Goal: Task Accomplishment & Management: Complete application form

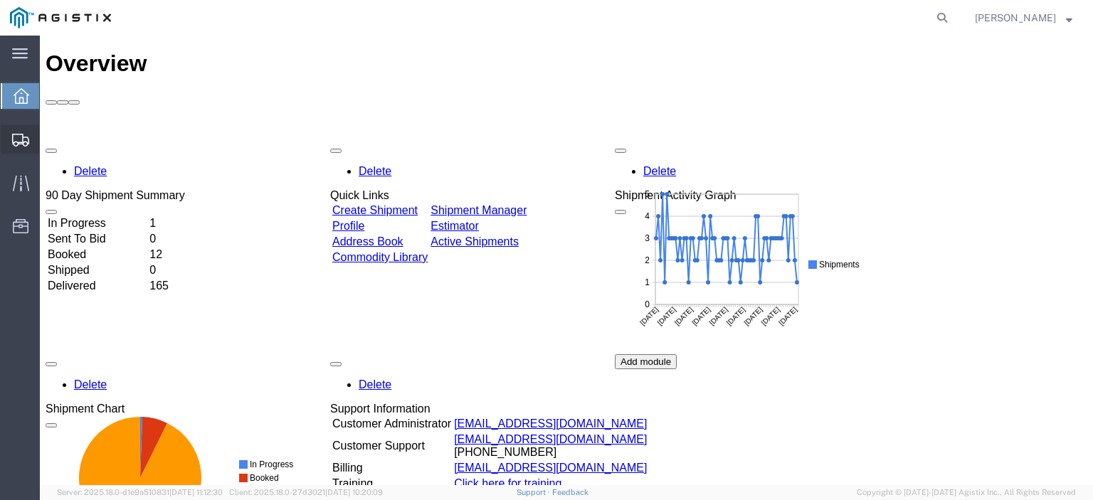
click at [0, 0] on span "Create from Template" at bounding box center [0, 0] width 0 height 0
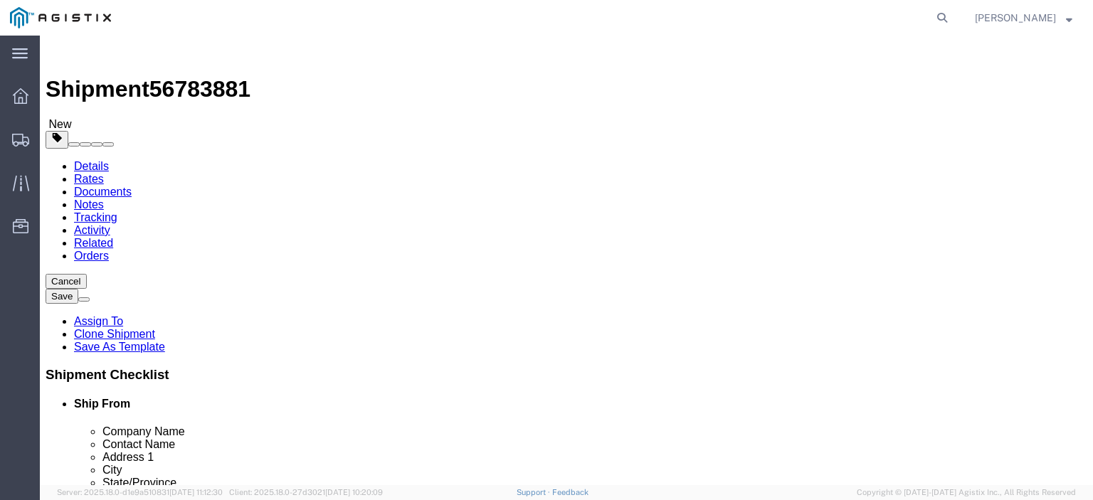
select select
select select "65511"
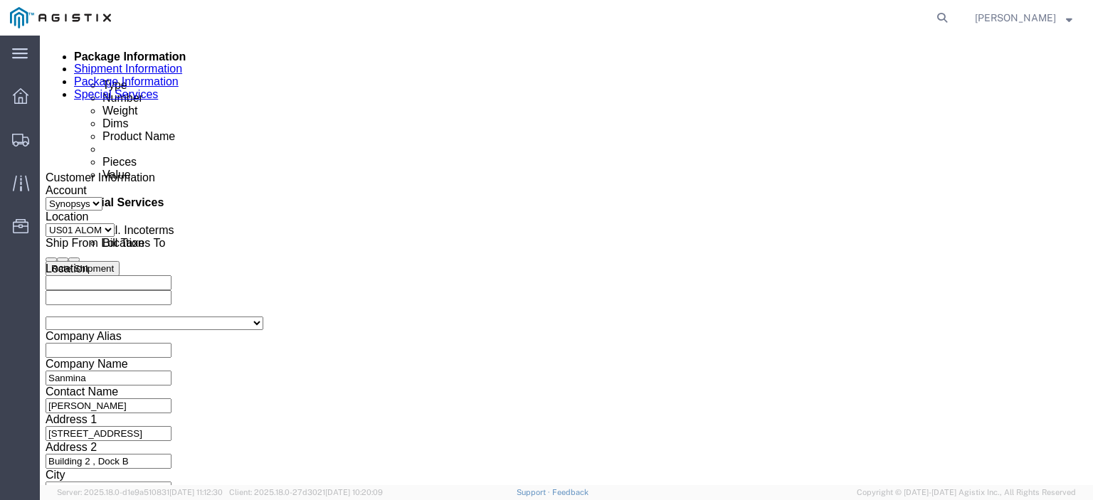
scroll to position [711, 0]
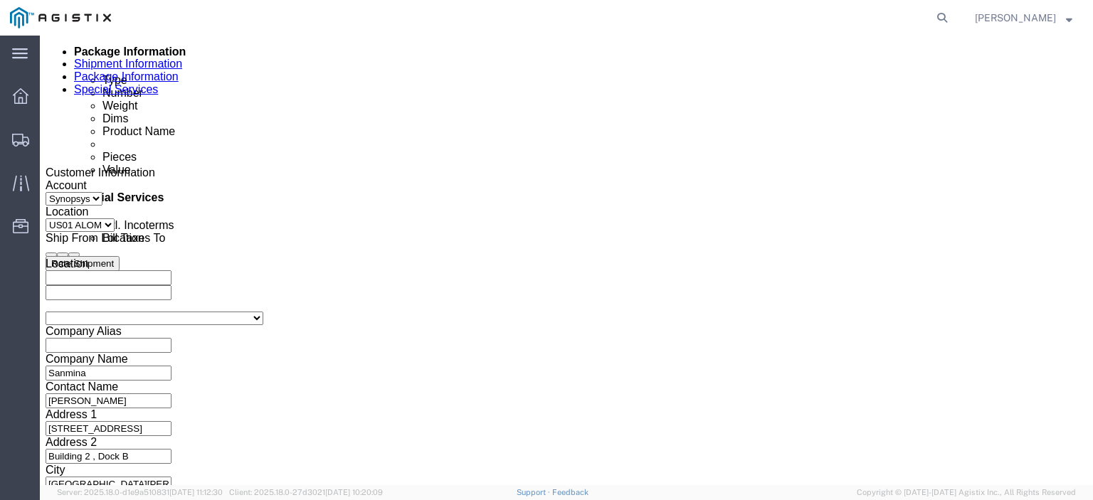
click icon "button"
click button "button"
click button "Add reference"
click select "Select Account Type Activity ID Airline Appointment Number ASN Batch Request # …"
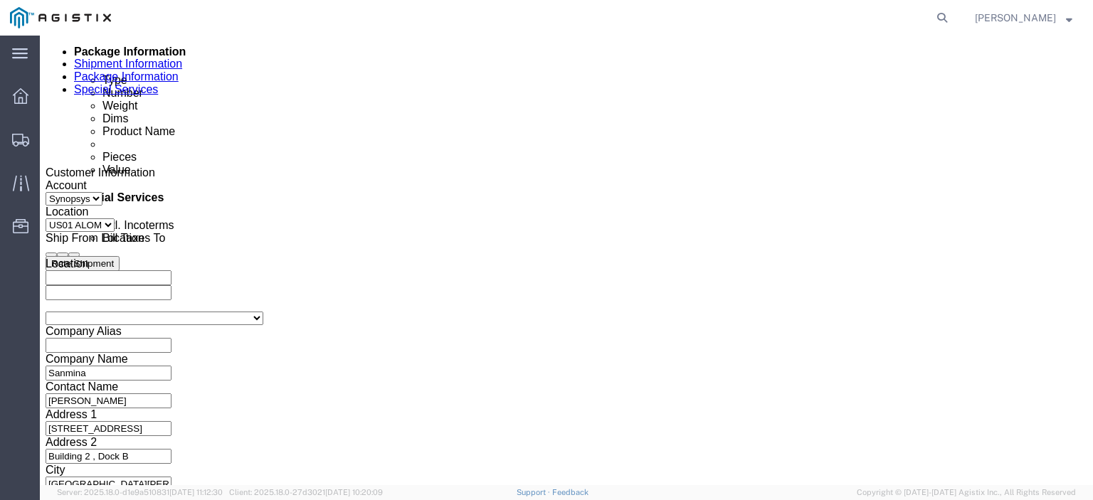
select select "PURCHORD"
click select "Select Account Type Activity ID Airline Appointment Number ASN Batch Request # …"
click input "text"
paste input "3000021481"
type input "3000021481"
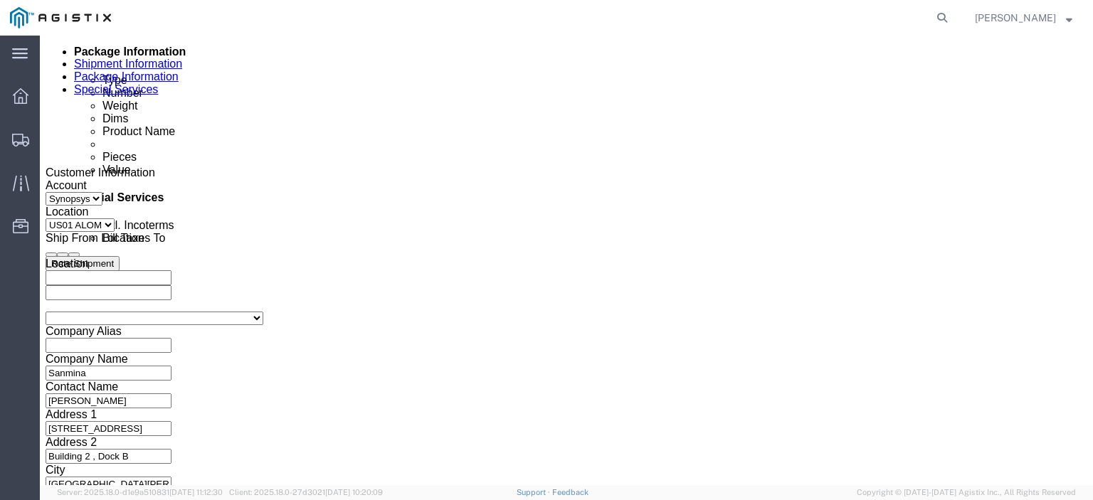
click button "Add reference"
click select "Select Account Type Activity ID Airline Appointment Number ASN Batch Request # …"
select select "PURCHORD"
click select "Select Account Type Activity ID Airline Appointment Number ASN Batch Request # …"
click input "text"
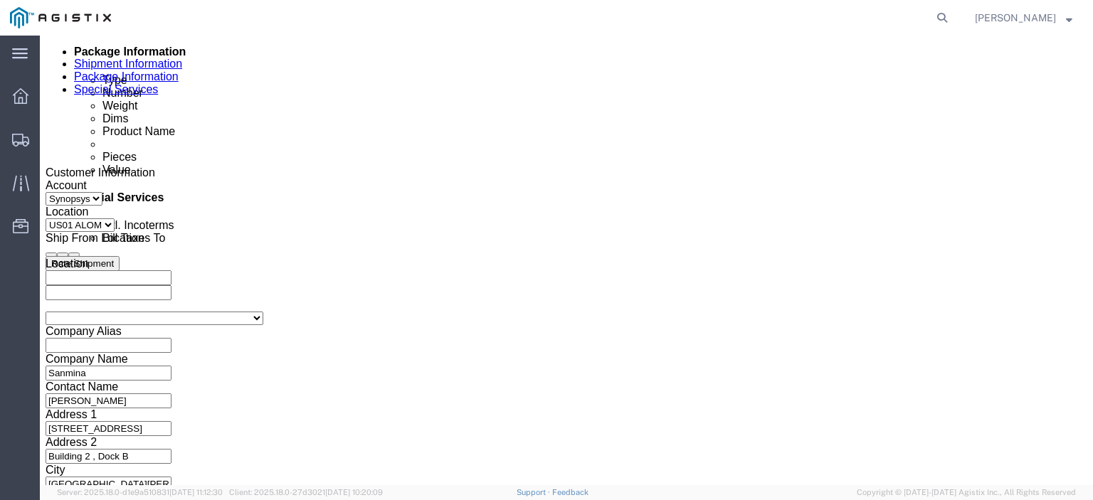
paste input "3000021032"
type input "3000021032"
drag, startPoint x: 690, startPoint y: 245, endPoint x: 290, endPoint y: 16, distance: 461.7
click button "Add reference"
click select "Select Account Type Activity ID Airline Appointment Number ASN Batch Request # …"
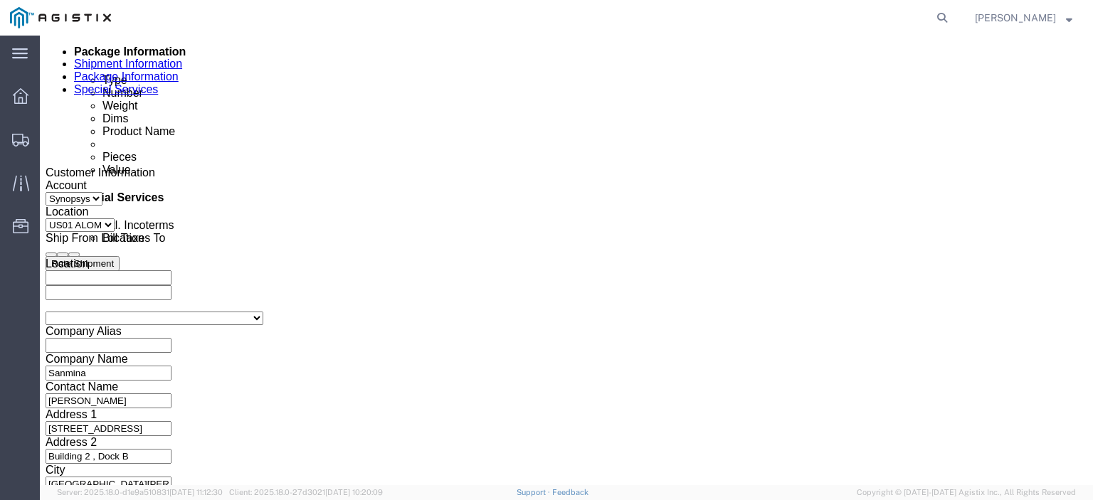
select select "PURCHORD"
click select "Select Account Type Activity ID Airline Appointment Number ASN Batch Request # …"
click input "text"
paste input "3000021114"
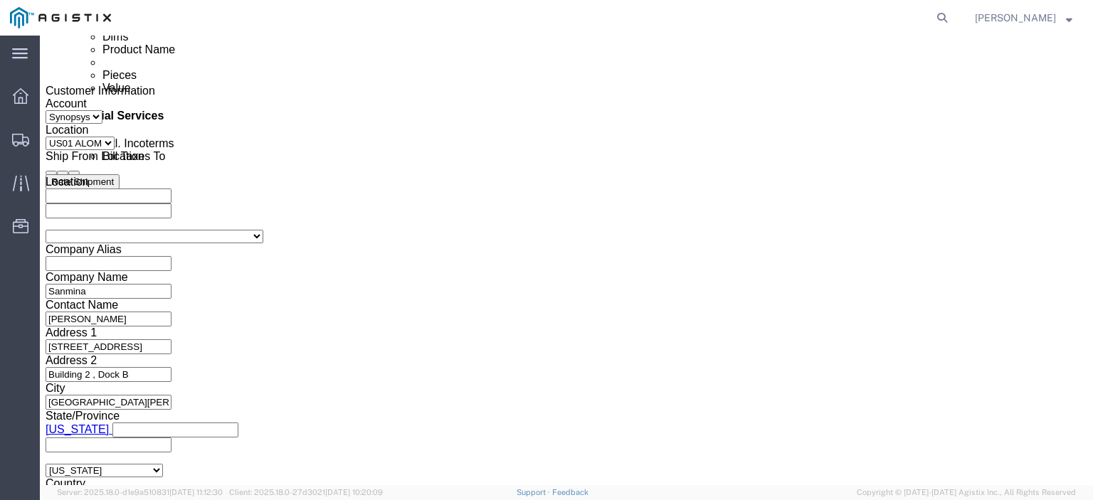
scroll to position [925, 0]
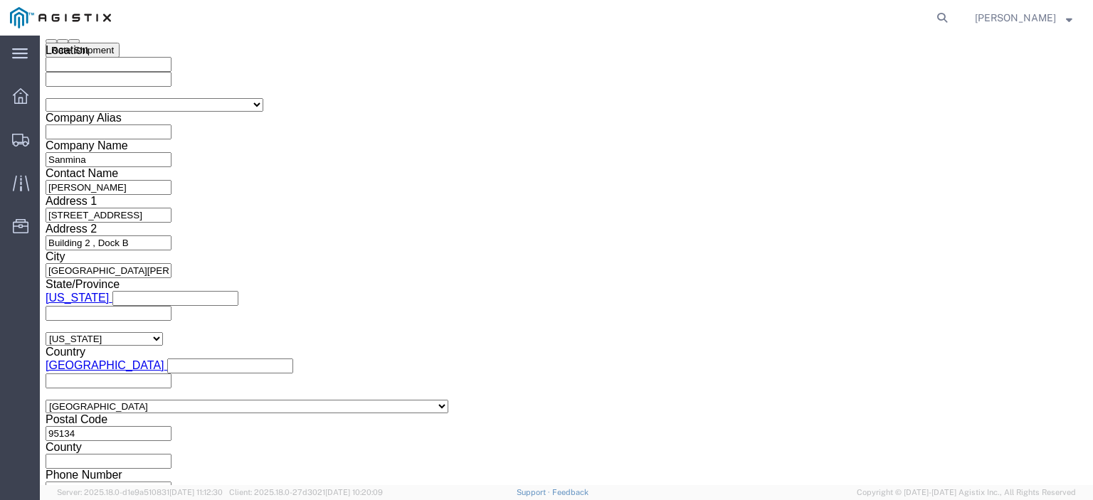
type input "3000021114"
click button "Continue"
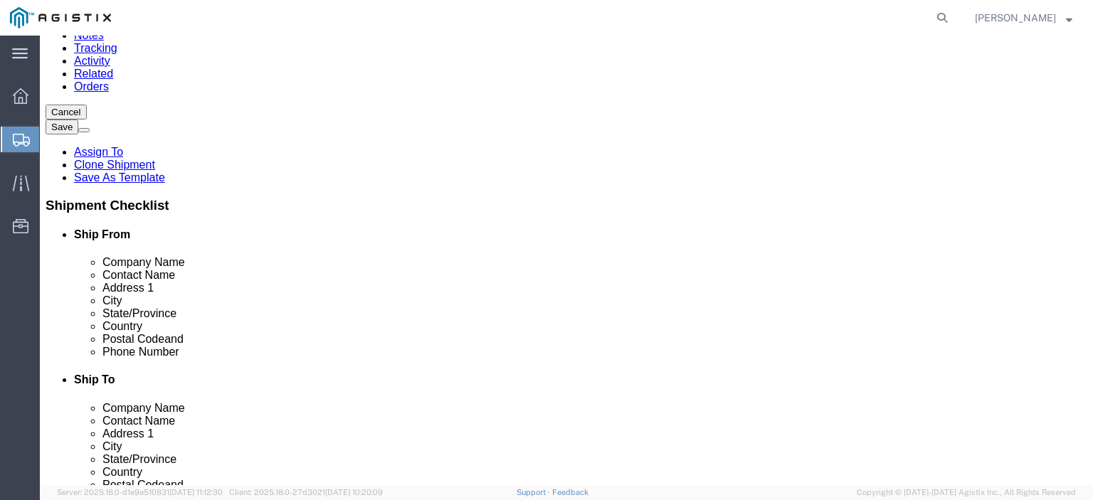
scroll to position [193, 0]
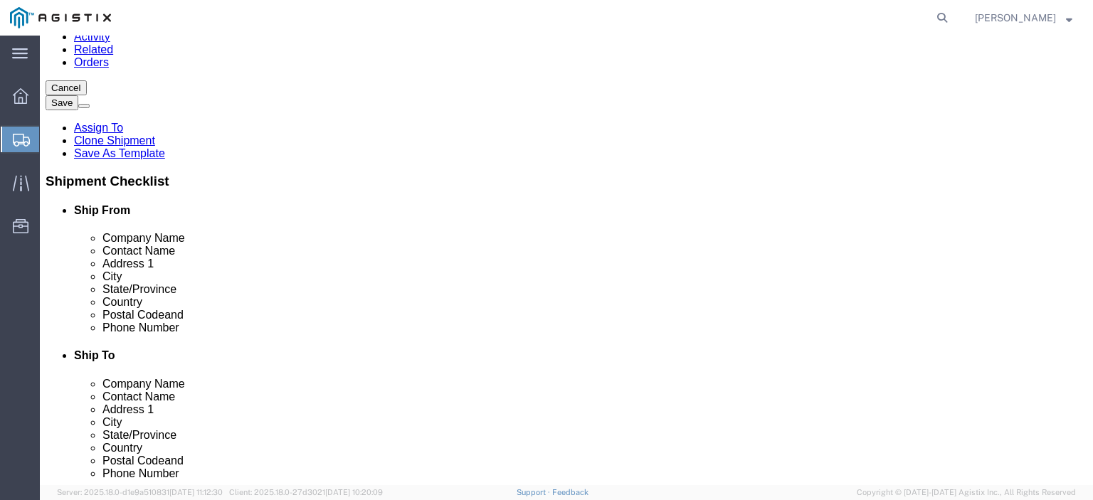
click link "Delete this content"
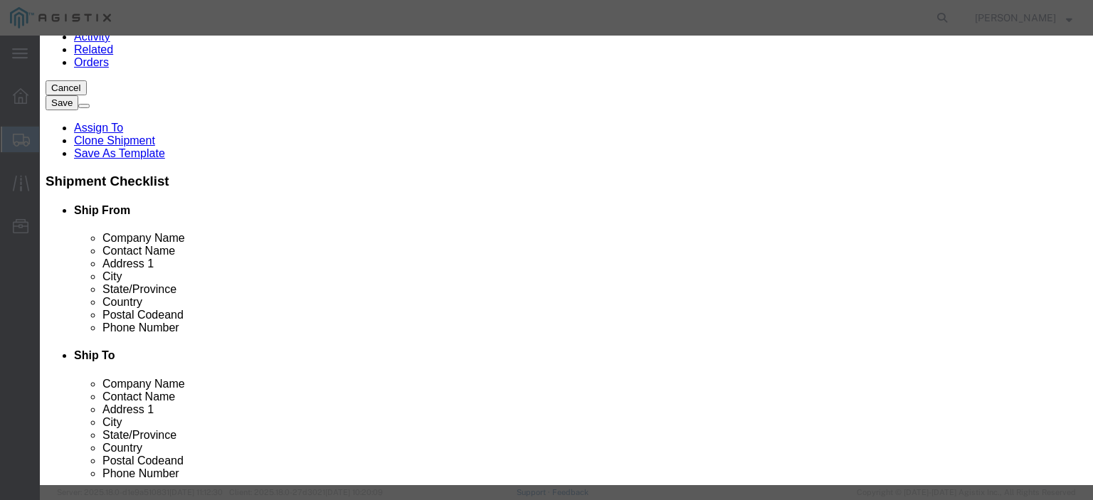
click button "Yes"
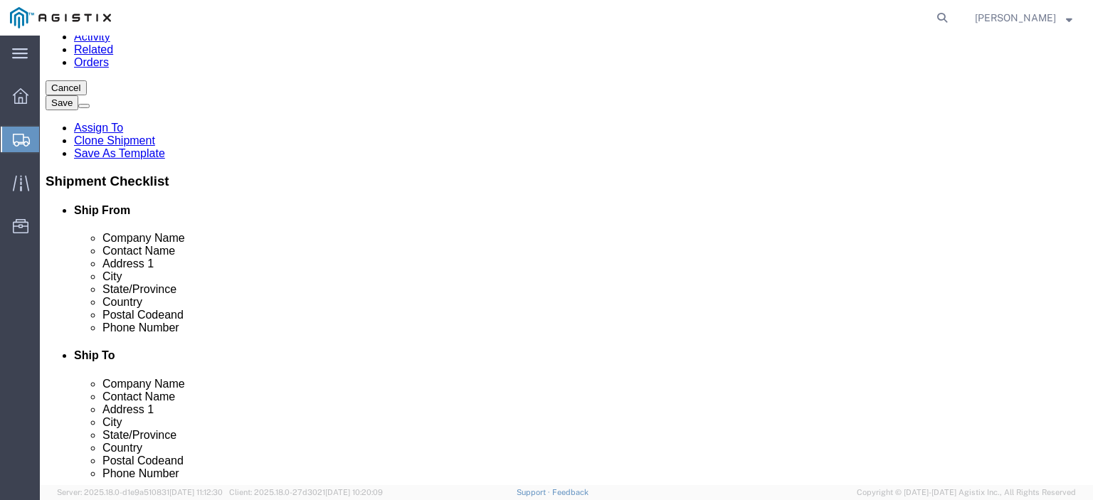
select select "PSNS"
click dd "28832.76 USD"
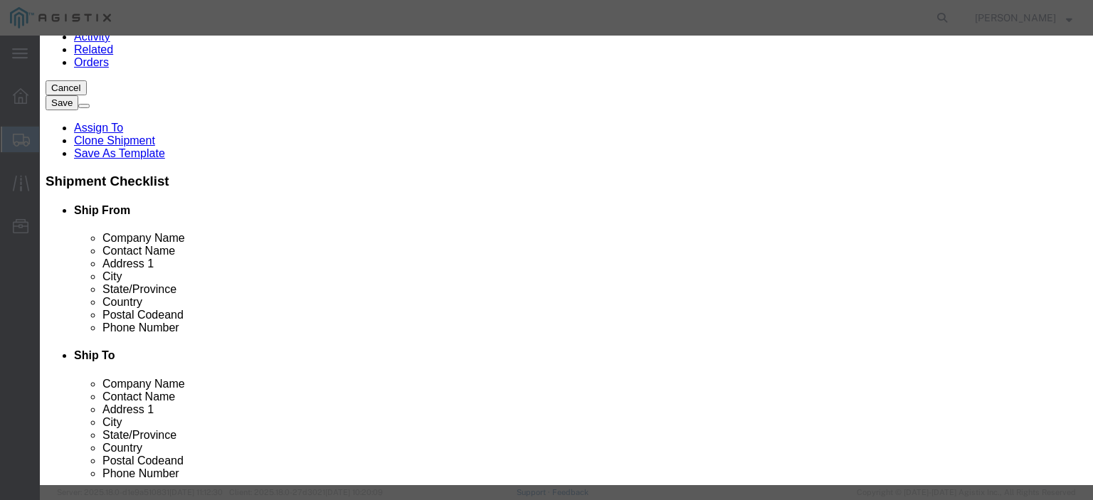
click input "3.00"
type input "1.00"
type input "9610.92"
click textarea "PO# 3000021481, QTY# 3"
type textarea "PO# 3000021481, QTY# 1"
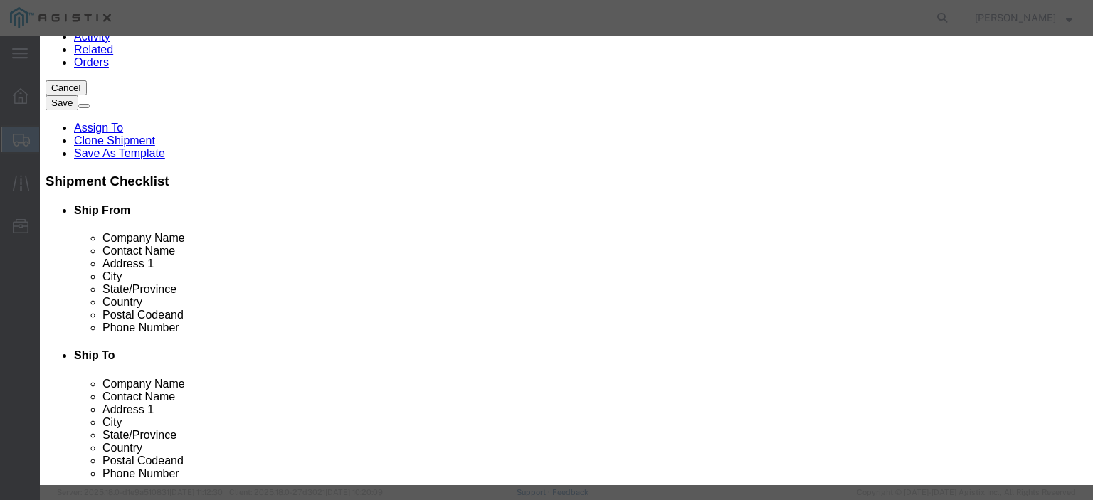
click button "Save & Close"
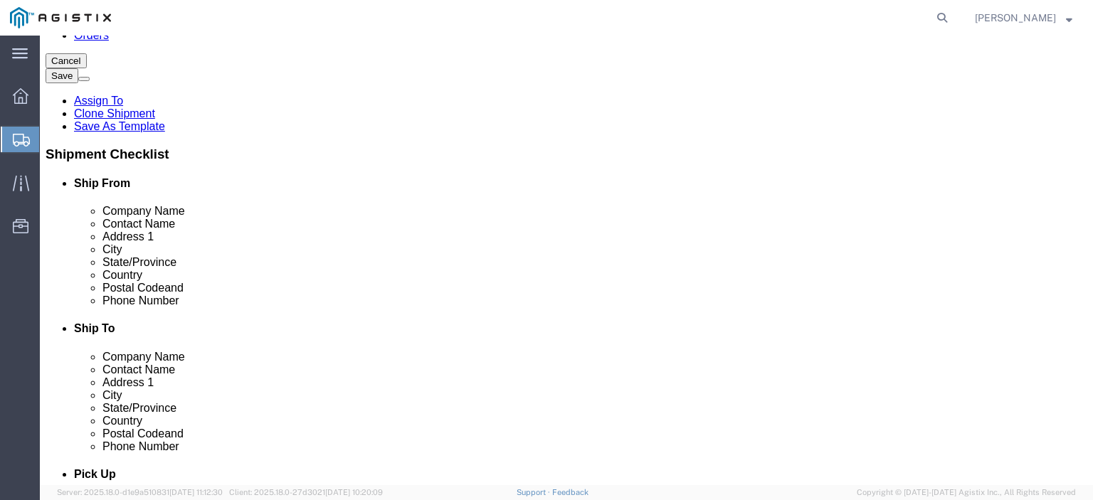
scroll to position [244, 0]
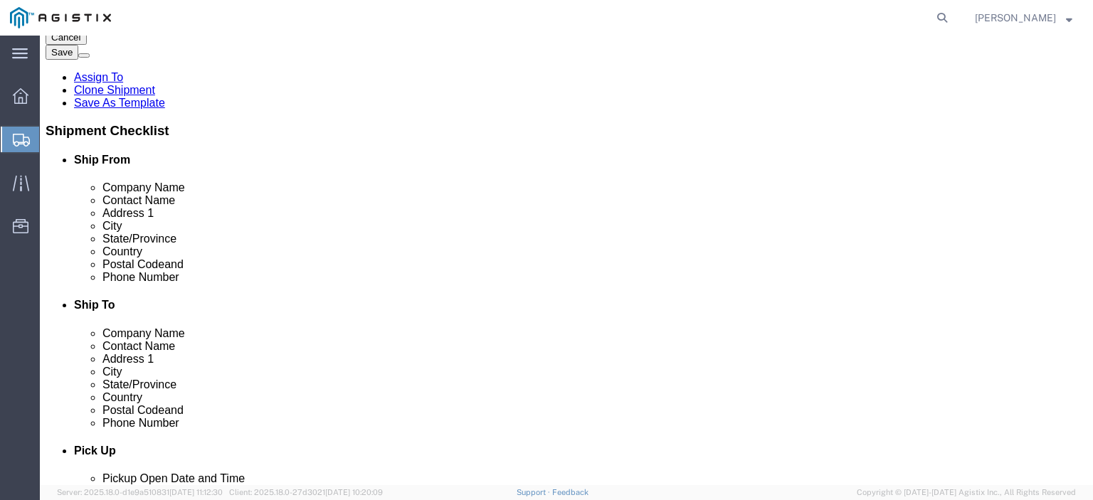
click link "Add Content"
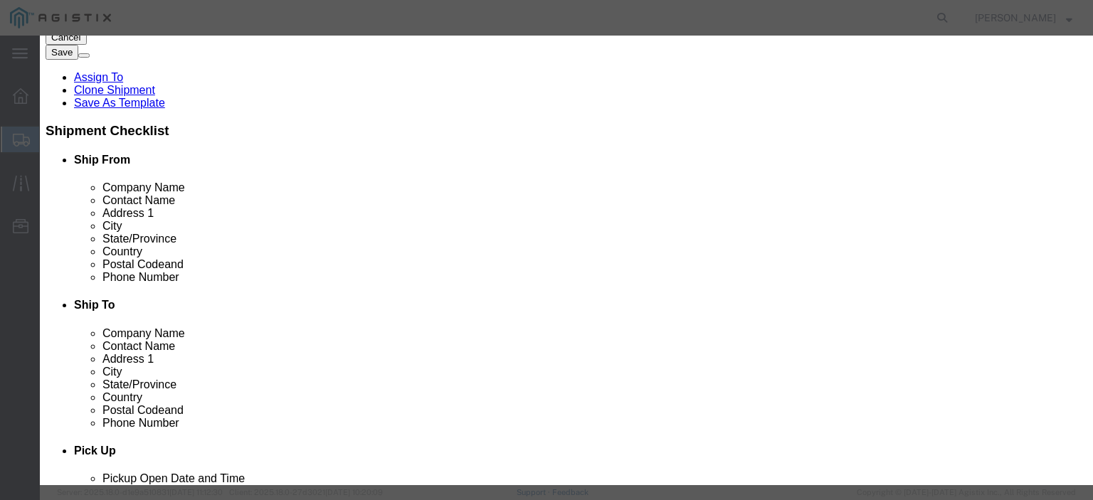
click input "text"
paste input "CLK_HUB_2-10"
type input "CLK_HUB_2-10"
click input "0"
type input "12"
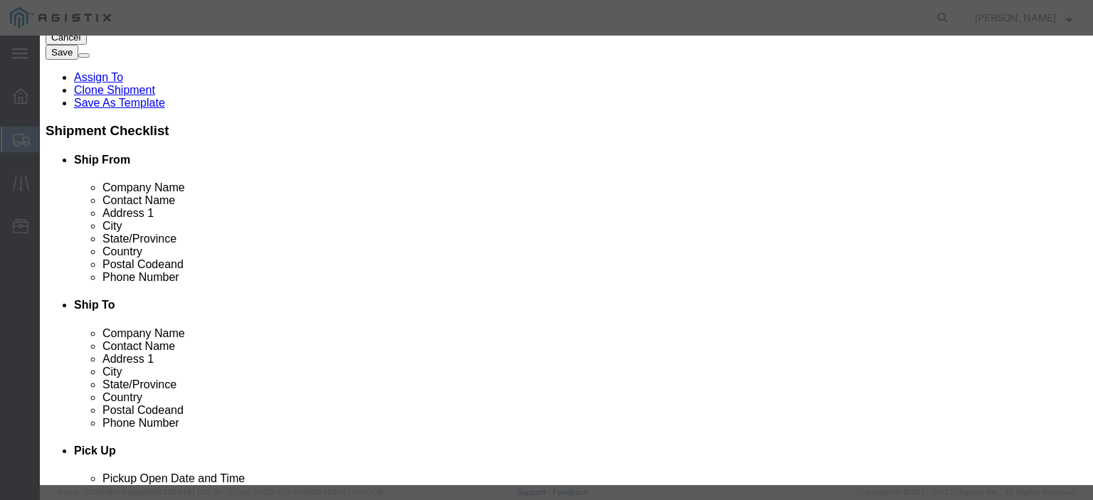
click input "text"
paste input "18,718.08"
type input "18,718.08"
click select "Select 50 55 60 65 70 85 92.5 100 125 175 250 300 400"
select select "50"
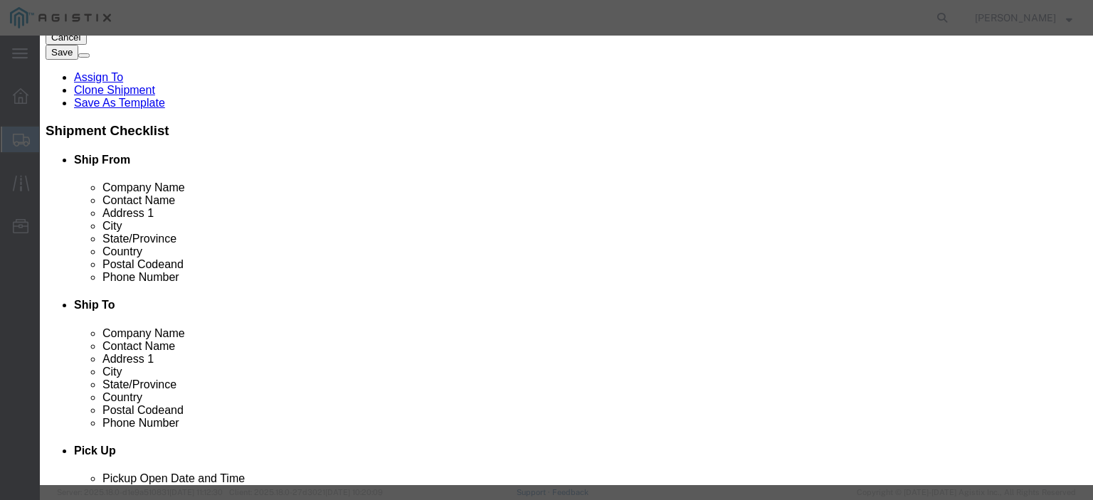
click select "Select 50 55 60 65 70 85 92.5 100 125 175 250 300 400"
click div "Commodity library"
click textarea
click textarea "PO#"
paste textarea "3000021032"
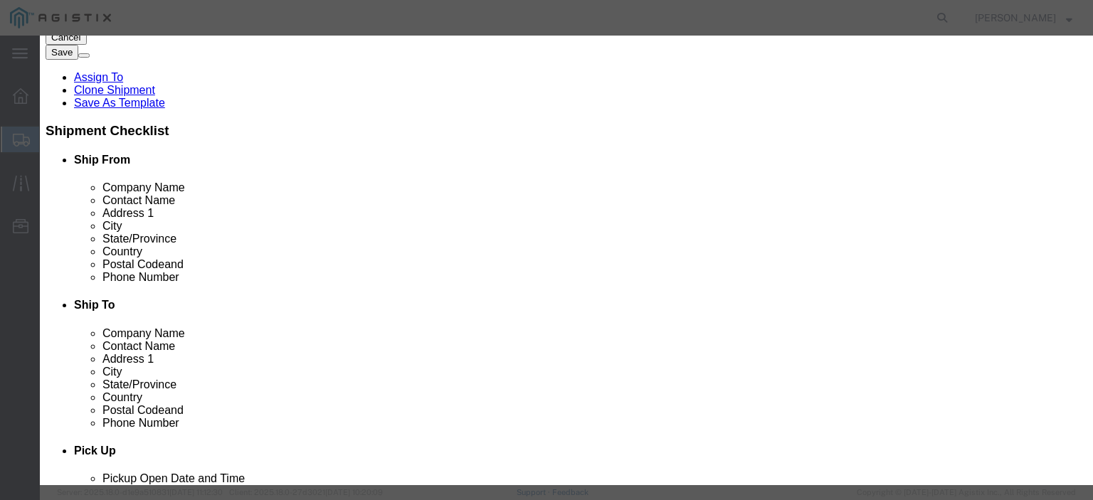
click textarea "PO# 3000021032, QTY: 10)"
click textarea "( PO# 3000021032, QTY: 10)"
drag, startPoint x: 793, startPoint y: 105, endPoint x: 636, endPoint y: 125, distance: 158.6
click div "Description ( PO# 3000021032, QTY: 10) &"
click textarea "( PO# 3000021032, QTY: 10) &"
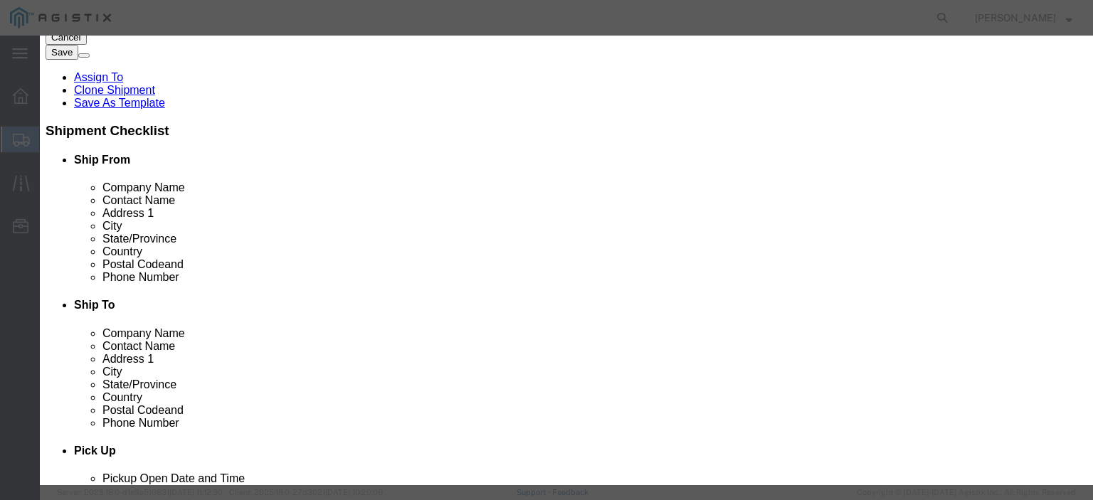
paste textarea "( PO# 3000021032, QTY: 10)"
drag, startPoint x: 715, startPoint y: 121, endPoint x: 660, endPoint y: 128, distance: 55.2
click textarea "( PO# 3000021032, QTY: 10) & ( PO# 3000021032, QTY: 10)"
paste textarea "114"
click textarea "( PO# 3000021032, QTY: 10) & ( PO# 3000021114 , QTY: 10)"
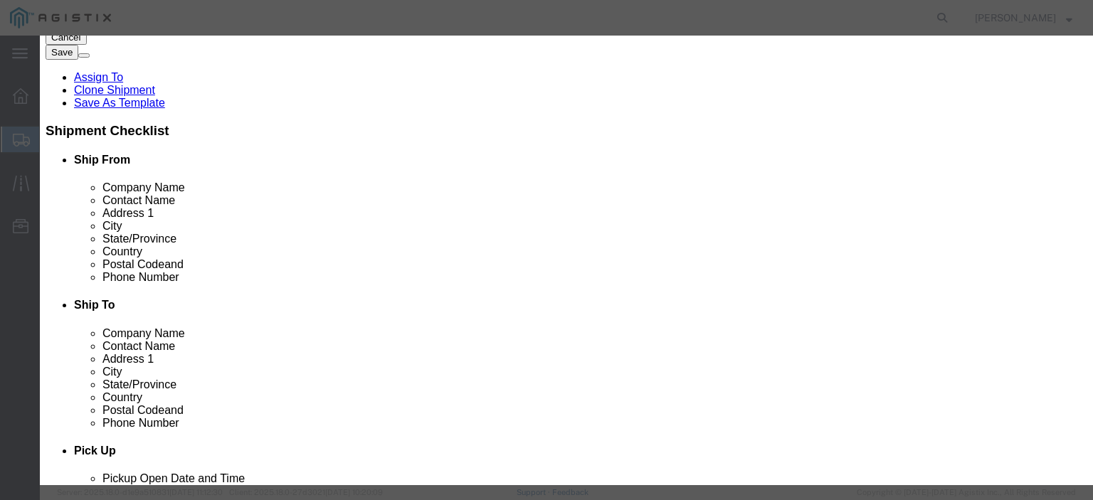
scroll to position [0, 0]
type textarea "( PO# 3000021032, QTY: 10) & ( PO# 3000021114 , QTY: 2)"
click button "Save & Close"
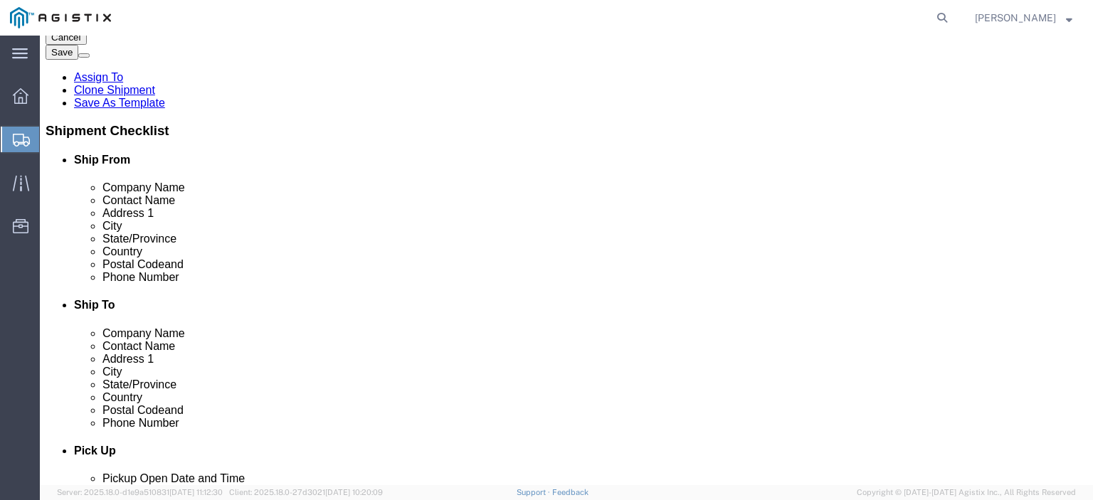
click dd "13863.71 USD"
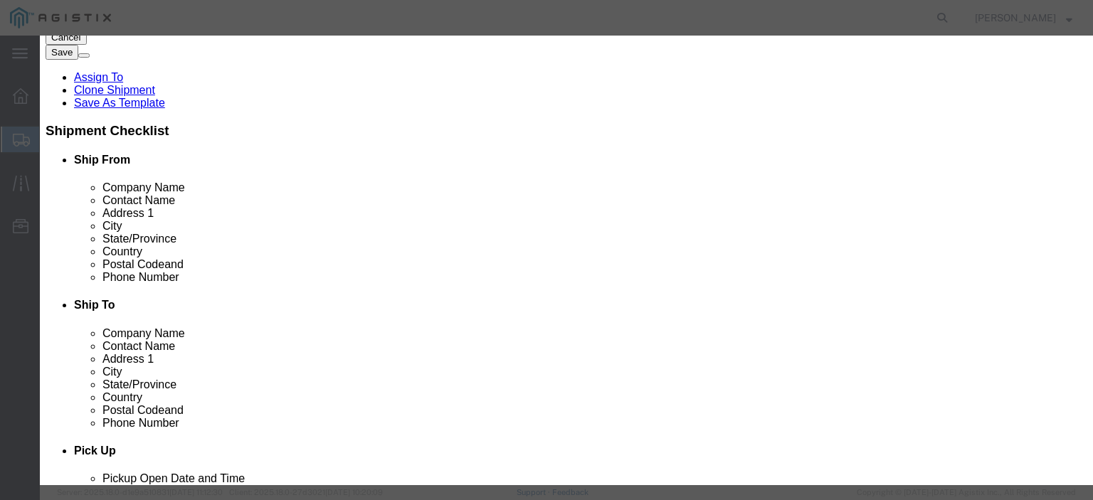
click input "7.00"
type input "4.00"
type input "7922.12"
click textarea "PO# 3000021115, QTY: 7"
type textarea "PO# 3000021115, QTY: 4"
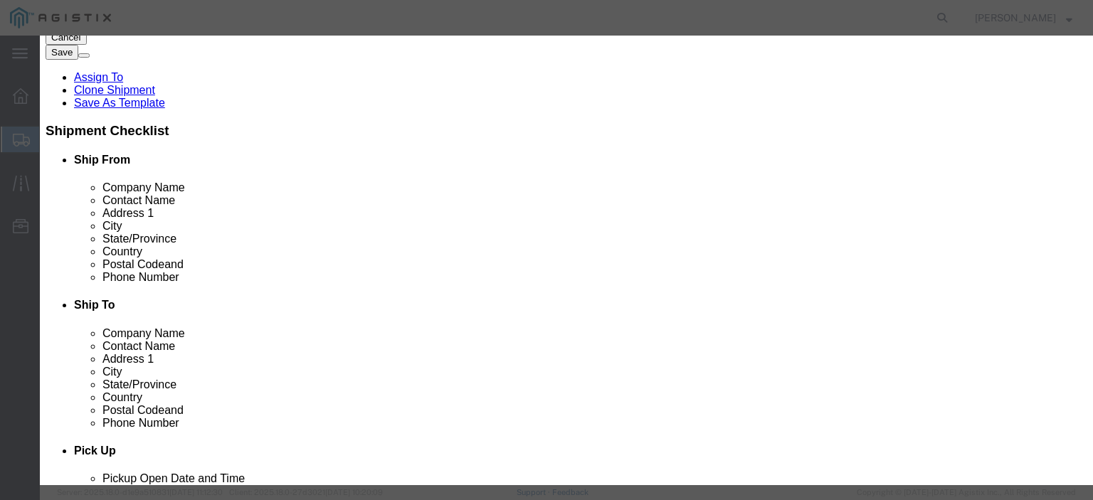
click button "Save & Close"
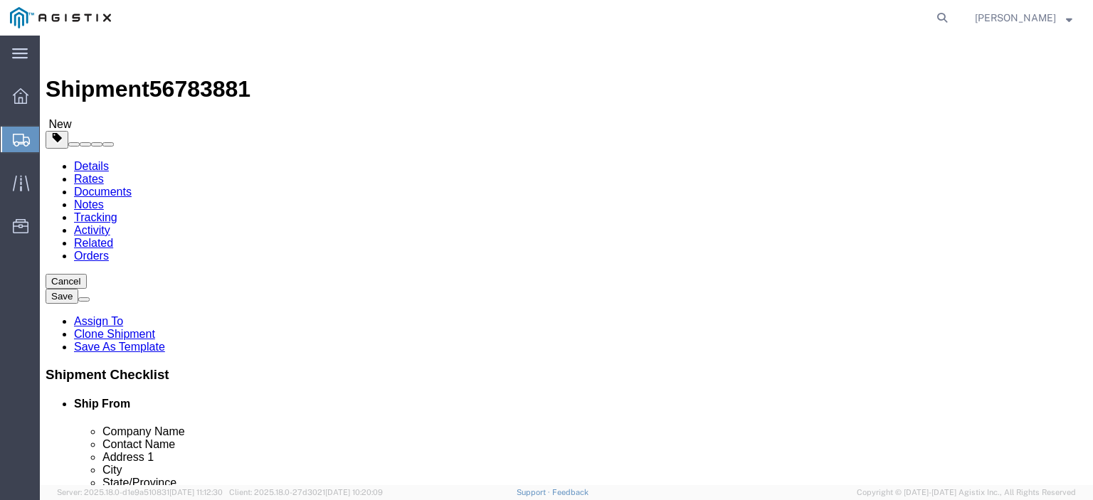
click button "Rate Shipment"
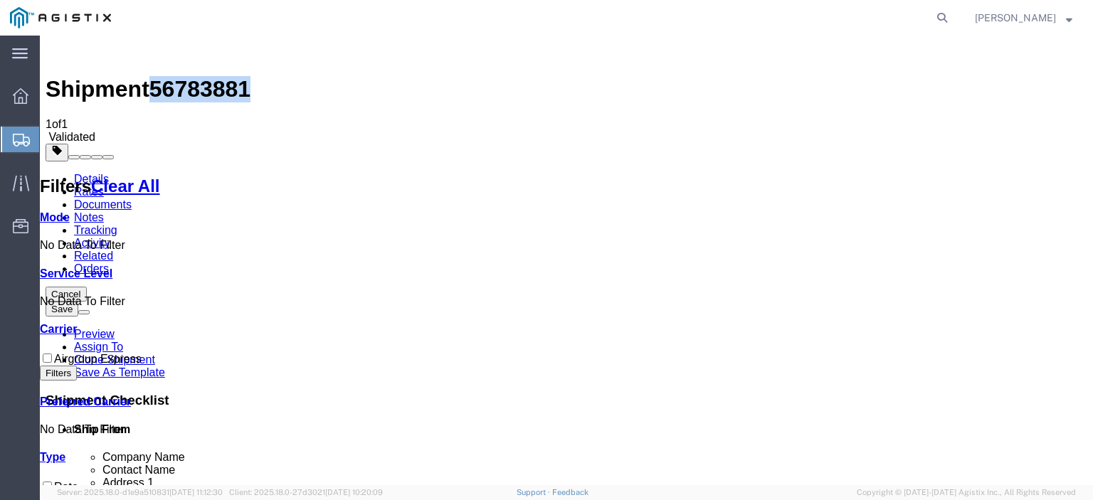
drag, startPoint x: 239, startPoint y: 48, endPoint x: 160, endPoint y: 49, distance: 79.0
click at [160, 49] on div "Shipment 56783881 1 of 1 Validated" at bounding box center [566, 92] width 1041 height 102
copy span "56783881"
click at [132, 198] on link "Documents" at bounding box center [103, 204] width 58 height 12
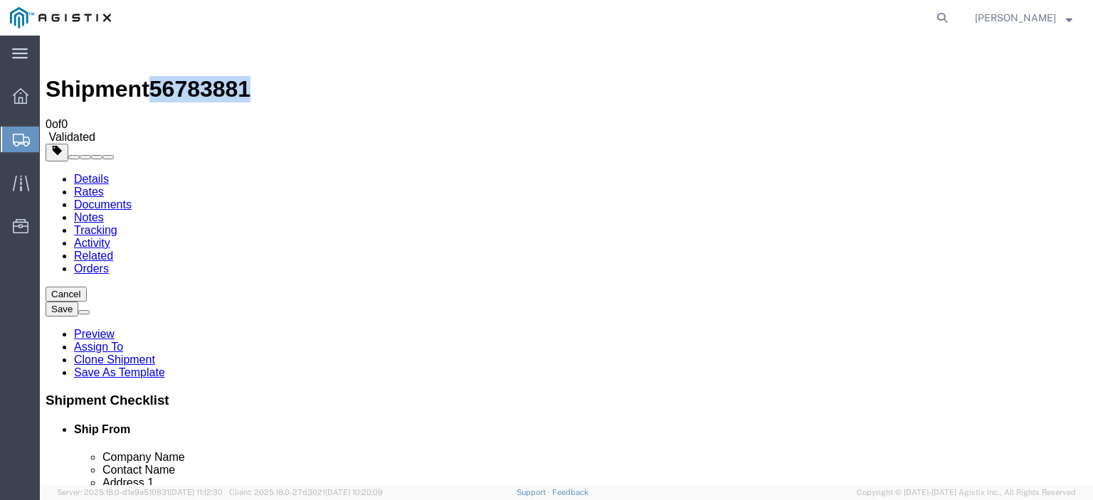
click at [100, 173] on link "Details" at bounding box center [91, 179] width 35 height 12
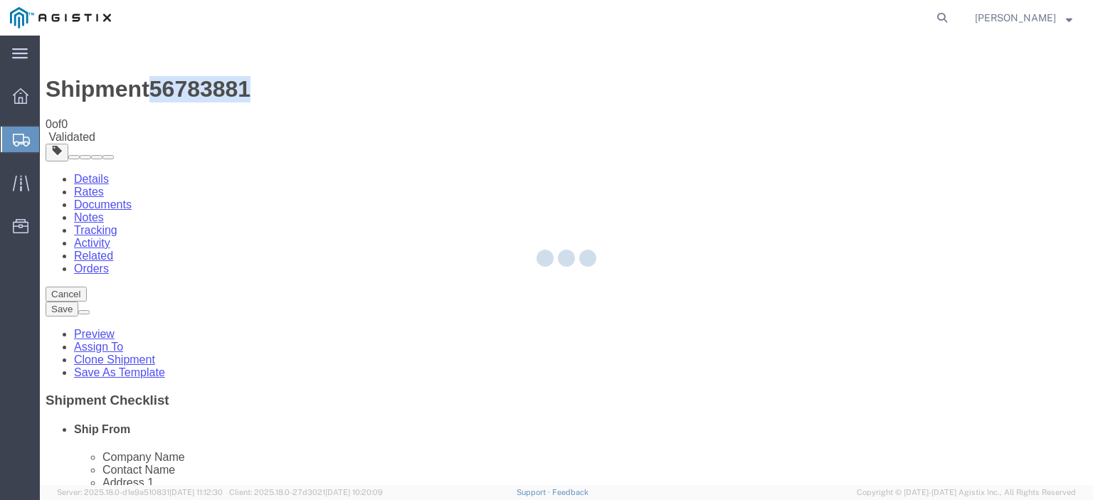
select select "65511"
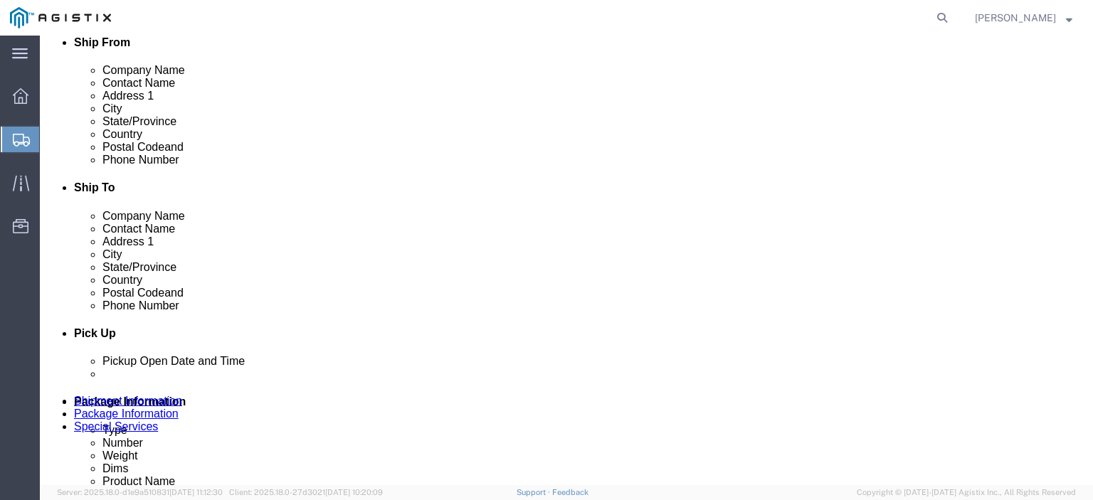
scroll to position [928, 0]
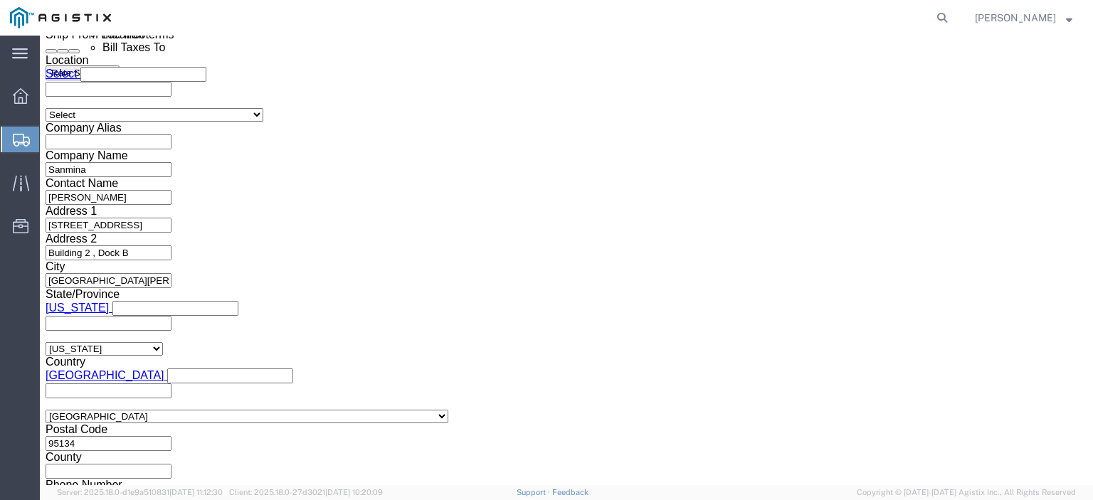
click button "Continue"
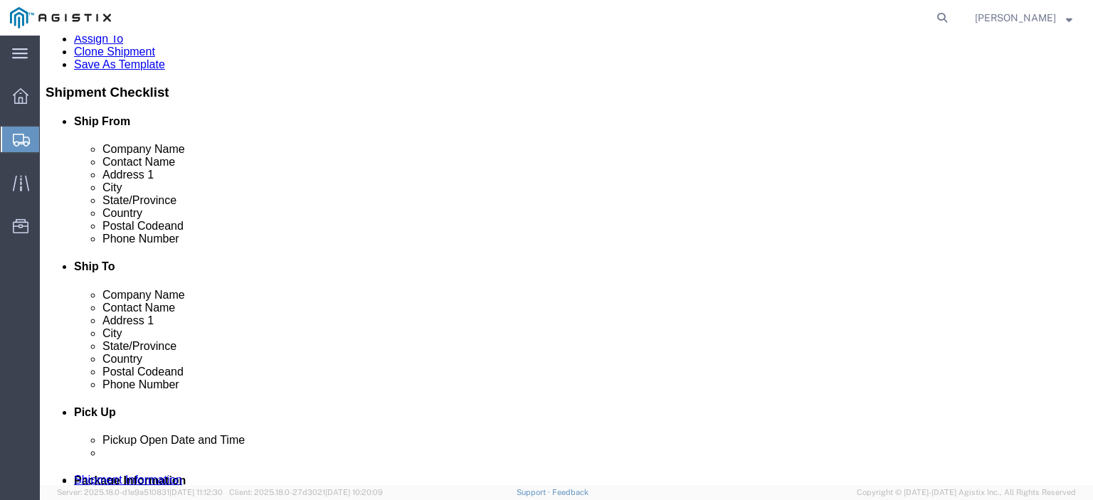
scroll to position [418, 0]
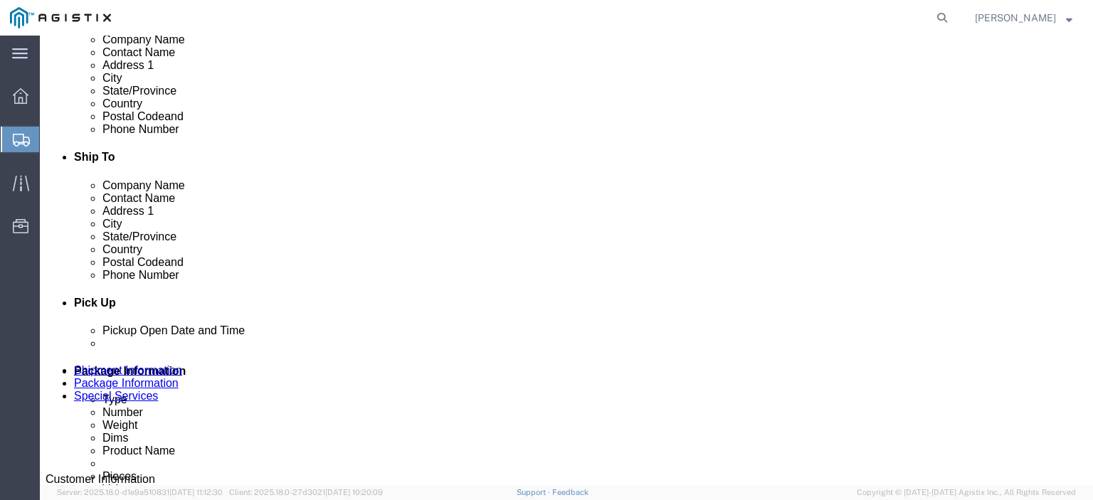
click button "Continue"
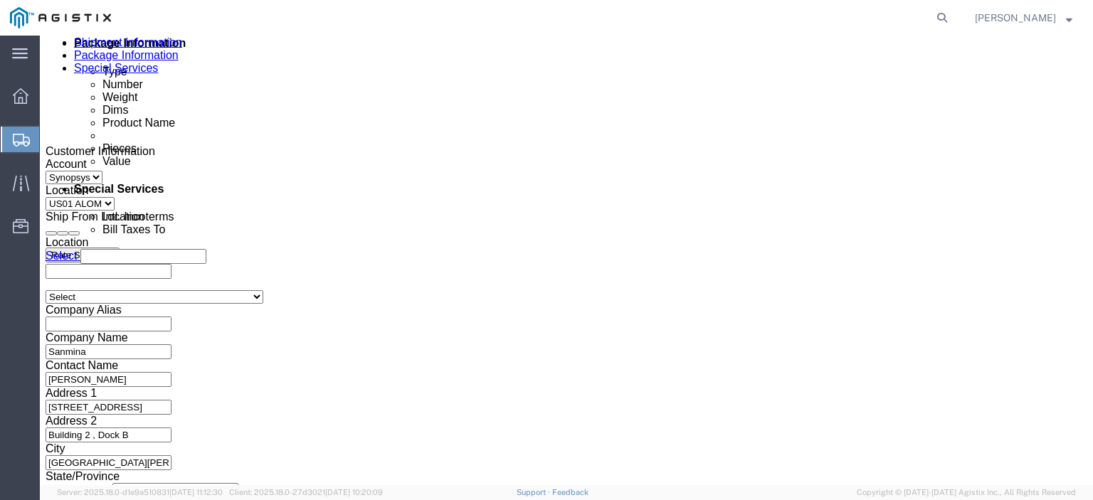
scroll to position [741, 0]
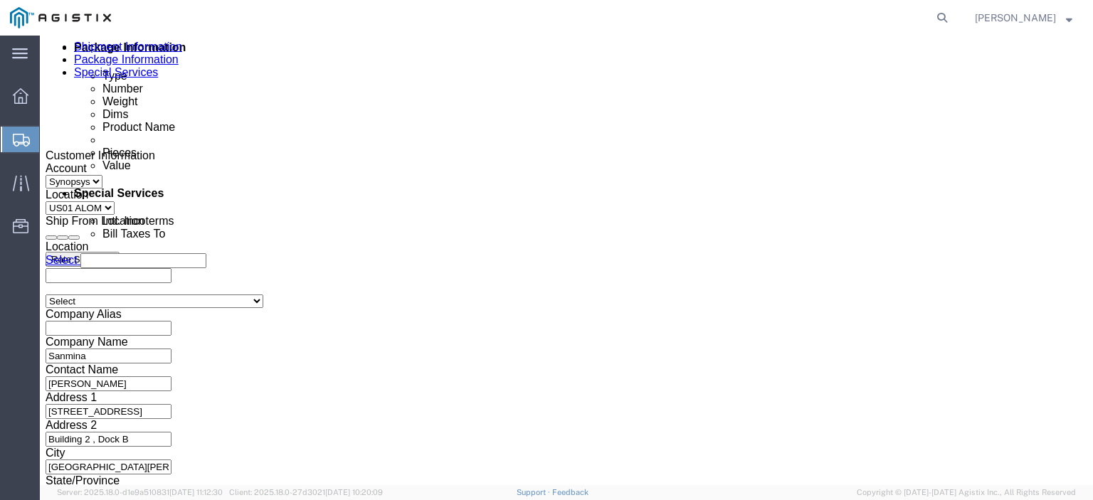
click textarea "Hello Team. Please process Shipment 56674621 1 Pallet in shipment Driver must s…"
drag, startPoint x: 571, startPoint y: 342, endPoint x: 524, endPoint y: 342, distance: 47.7
click textarea "Hello Team. Please process Shipment 56674621 1 Pallet in shipment Driver must s…"
paste textarea "78388"
type textarea "Hello Team. Please process Shipment 56783881 1 Pallet in shipment Driver must s…"
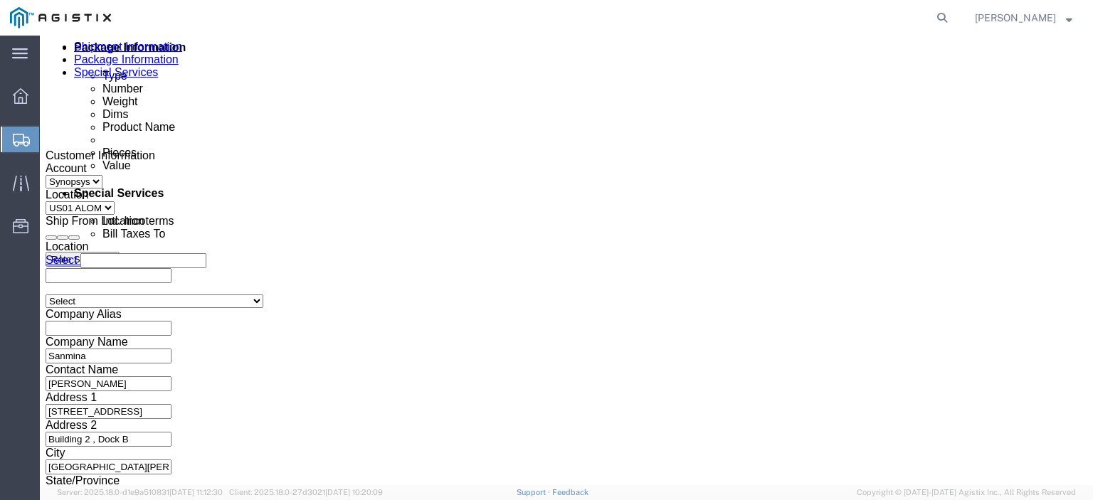
click div "To inventory-team@synopsys.com mcamacho.sjc@airgroup.com grinnell.duncan@sanmin…"
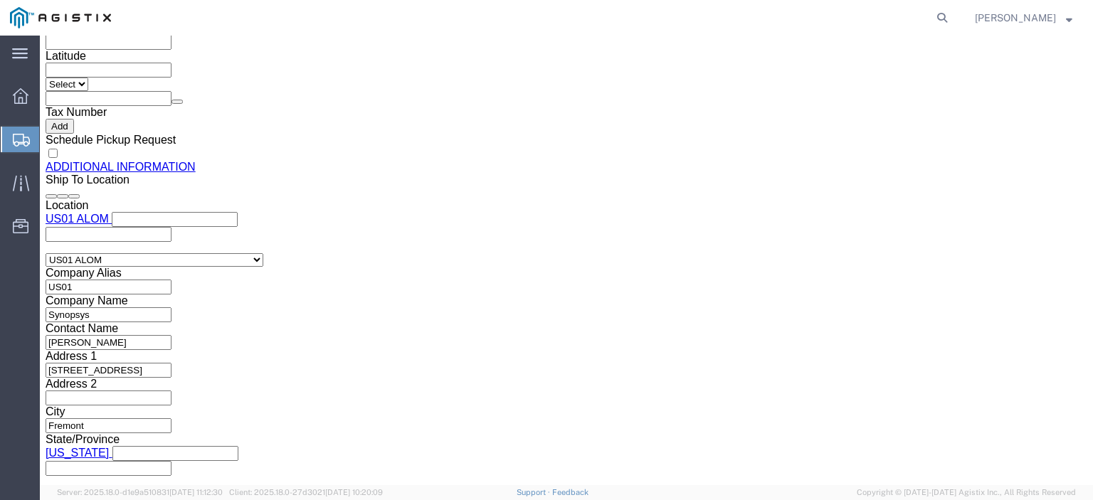
scroll to position [1595, 0]
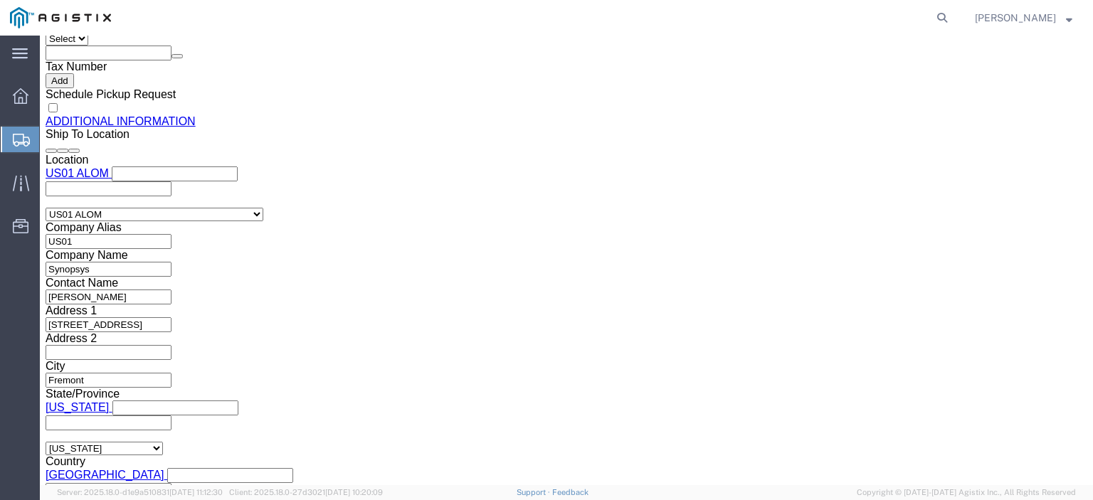
click button "Rate Shipment"
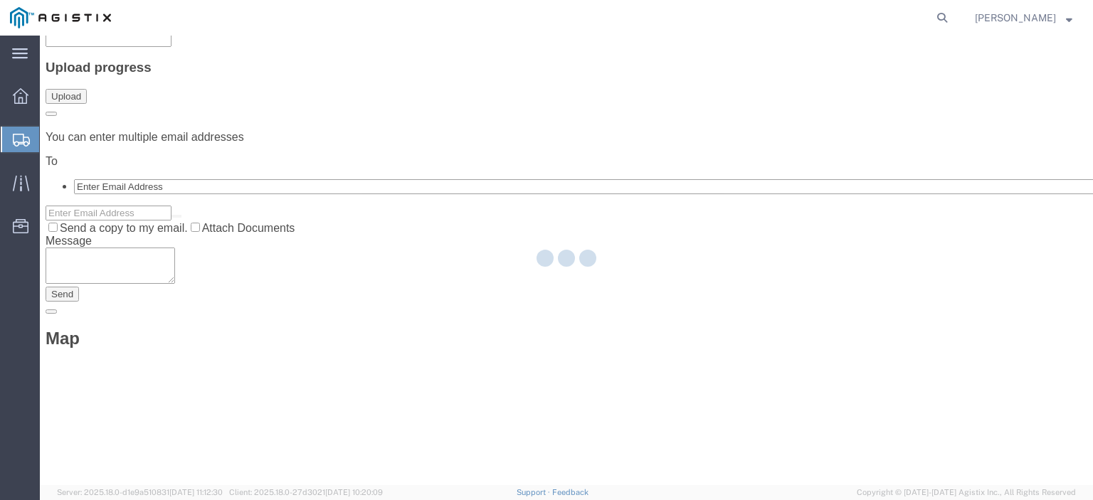
scroll to position [0, 0]
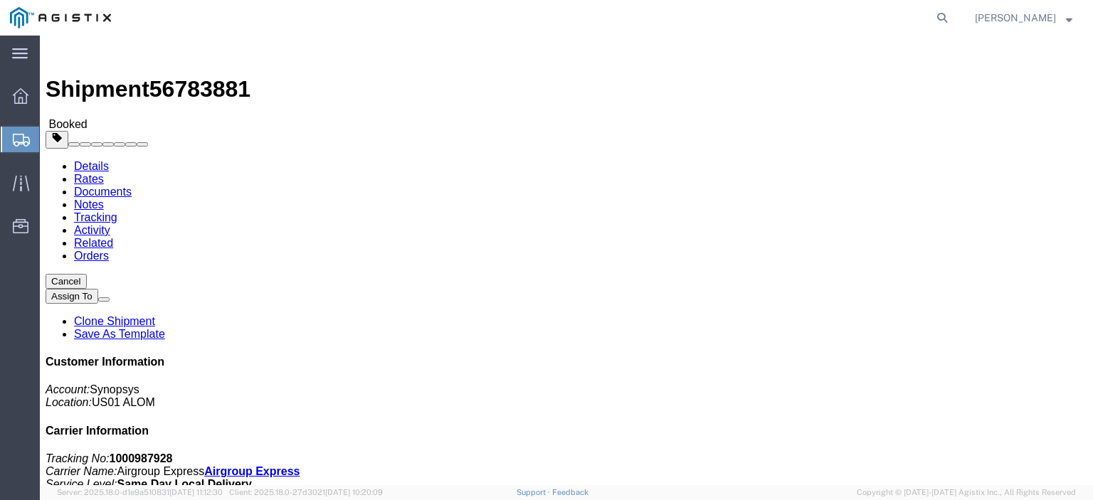
click link "Documents"
